Goal: Task Accomplishment & Management: Use online tool/utility

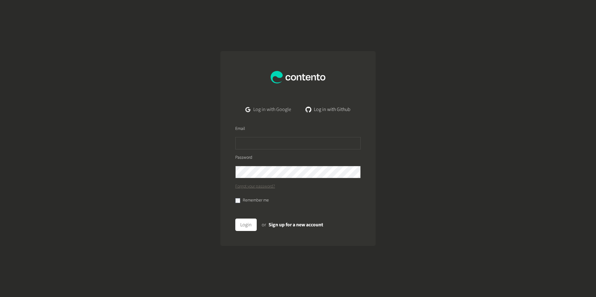
click at [279, 107] on link "Log in with Google" at bounding box center [268, 109] width 56 height 12
click at [273, 106] on link "Log in with Google" at bounding box center [268, 109] width 56 height 12
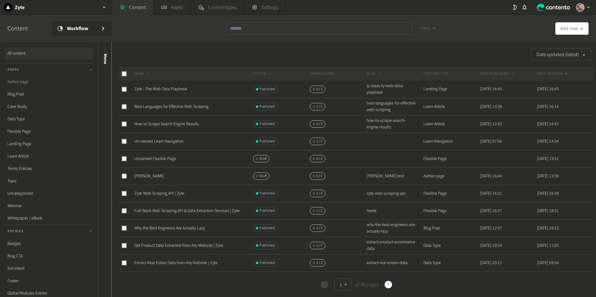
click at [24, 81] on link "Author page" at bounding box center [49, 82] width 88 height 12
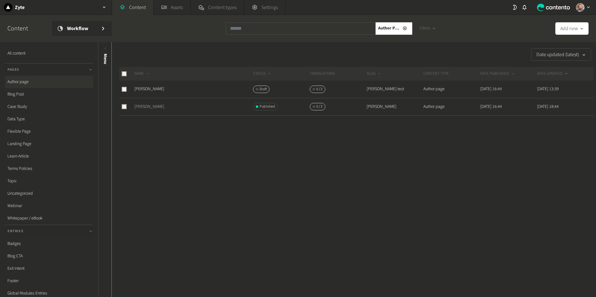
click at [151, 107] on link "[PERSON_NAME]" at bounding box center [149, 107] width 30 height 6
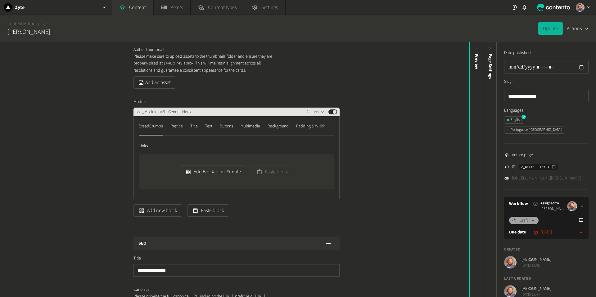
scroll to position [60, 0]
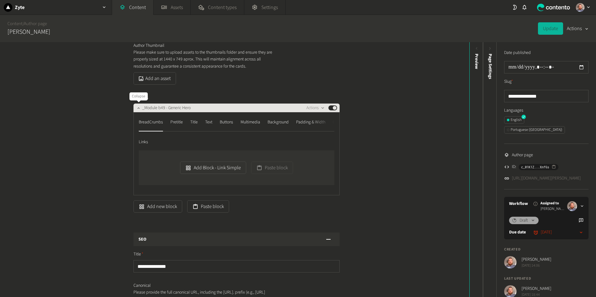
click at [137, 111] on div at bounding box center [138, 108] width 7 height 9
click at [138, 107] on icon "button" at bounding box center [138, 108] width 4 height 4
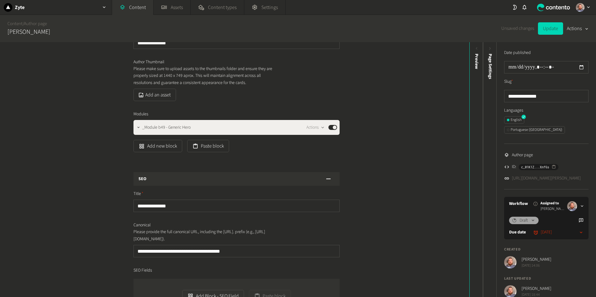
scroll to position [57, 0]
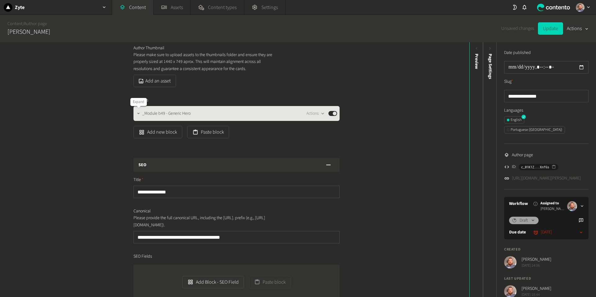
click at [138, 115] on icon "button" at bounding box center [138, 113] width 4 height 4
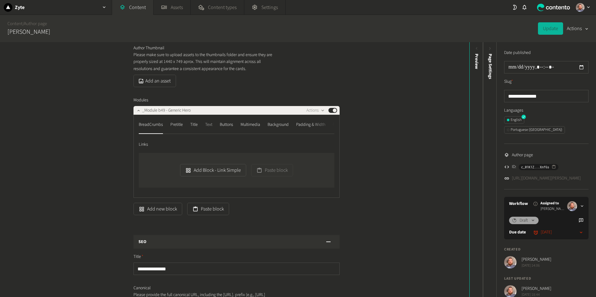
click at [212, 126] on div "Text" at bounding box center [208, 125] width 7 height 10
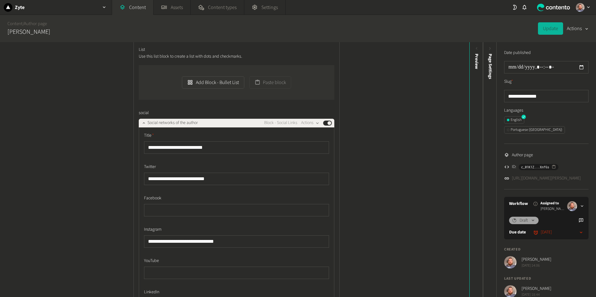
scroll to position [253, 0]
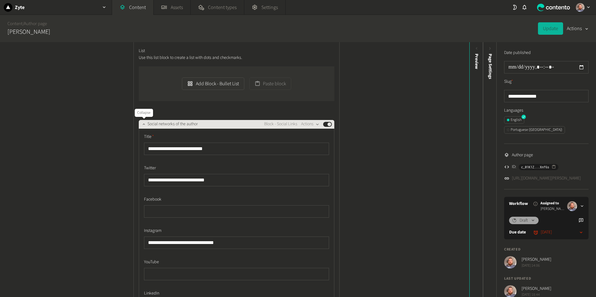
click at [145, 125] on icon "button" at bounding box center [143, 124] width 4 height 4
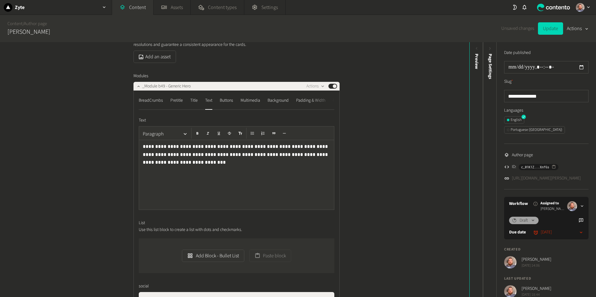
scroll to position [79, 0]
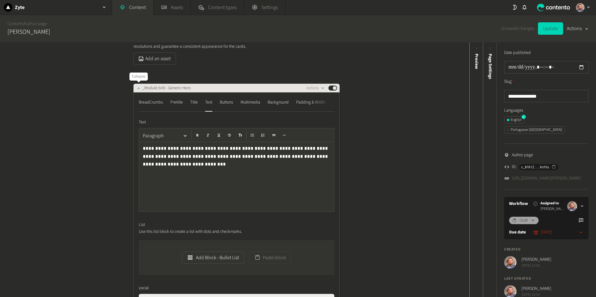
click at [139, 89] on icon "button" at bounding box center [138, 88] width 4 height 4
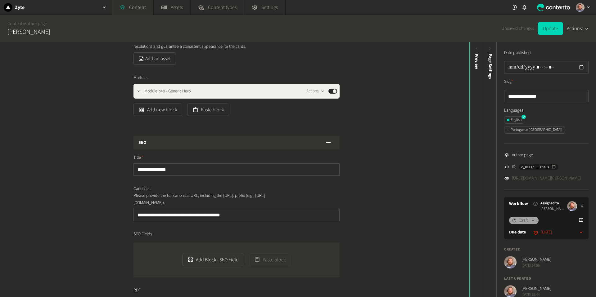
click at [134, 8] on link "Content" at bounding box center [132, 7] width 41 height 15
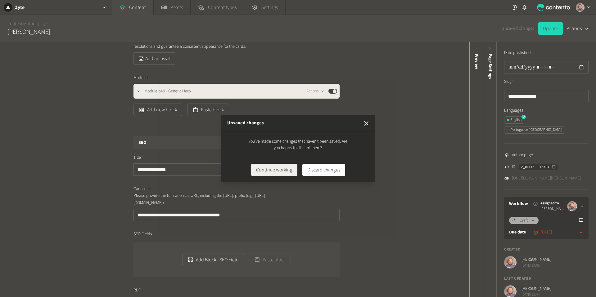
click at [369, 123] on icon "button" at bounding box center [365, 123] width 7 height 7
